Goal: Information Seeking & Learning: Find specific page/section

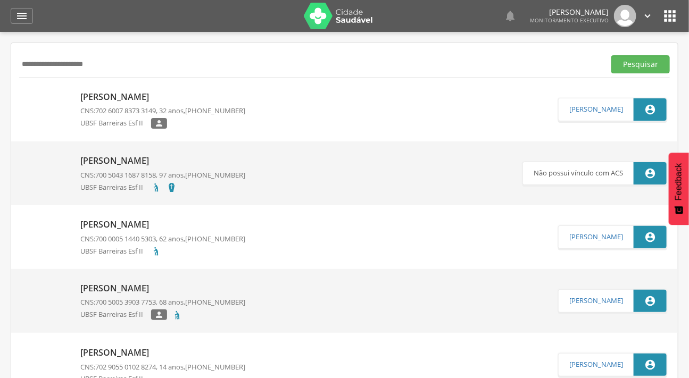
click at [0, 56] on div " Supervisão  Distritos  Ubs Coordenador: - Caraúbas / [GEOGRAPHIC_DATA] Inte…" at bounding box center [344, 221] width 689 height 378
click at [611, 55] on button "Pesquisar" at bounding box center [640, 64] width 59 height 18
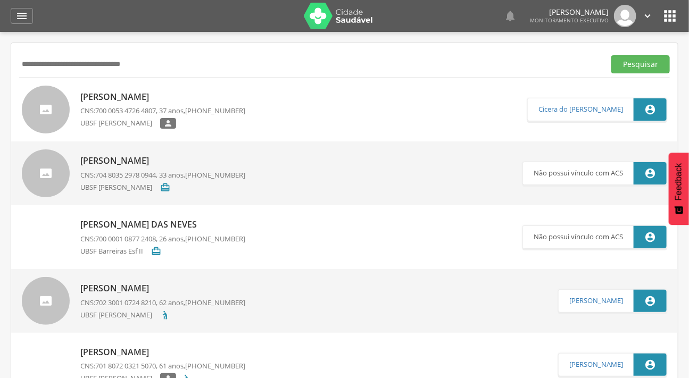
click at [611, 55] on button "Pesquisar" at bounding box center [640, 64] width 59 height 18
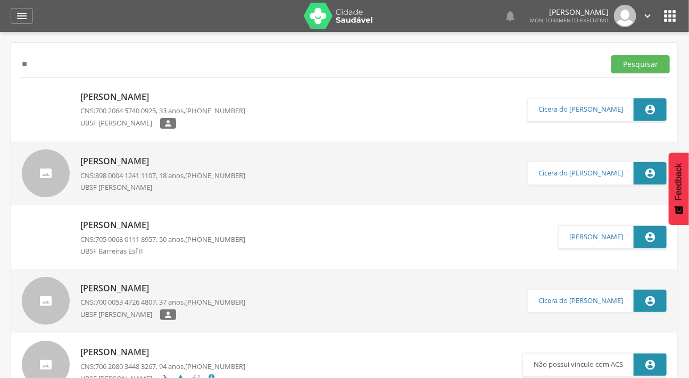
type input "*"
type input "****"
click at [611, 55] on button "Pesquisar" at bounding box center [640, 64] width 59 height 18
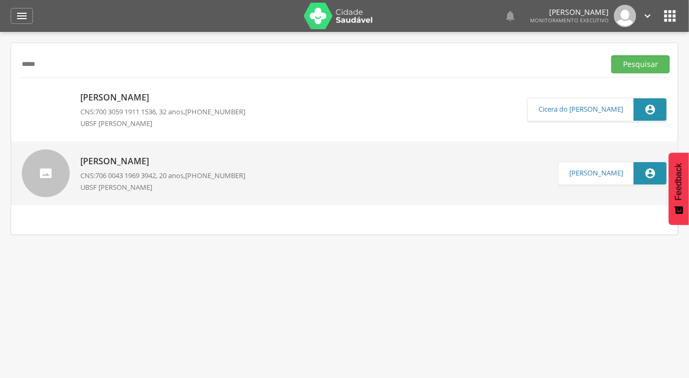
drag, startPoint x: 32, startPoint y: 63, endPoint x: 8, endPoint y: 63, distance: 23.9
click at [8, 63] on div " Supervisão  Distritos  Ubs Coordenador: - Caraúbas / [GEOGRAPHIC_DATA] Inte…" at bounding box center [344, 221] width 689 height 378
click at [138, 63] on input "text" at bounding box center [310, 64] width 582 height 18
type input "**********"
click at [611, 55] on button "Pesquisar" at bounding box center [640, 64] width 59 height 18
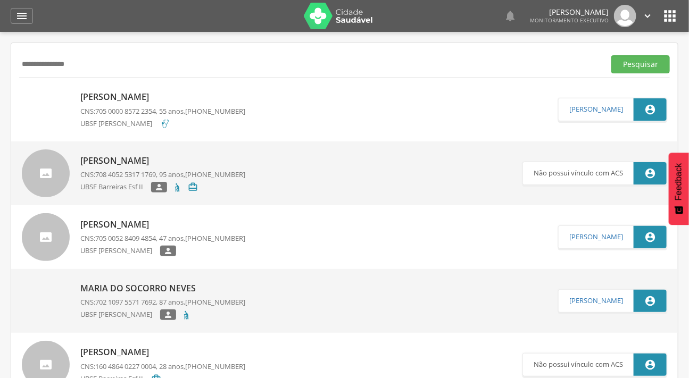
click at [22, 92] on img at bounding box center [22, 92] width 0 height 0
